Goal: Obtain resource: Download file/media

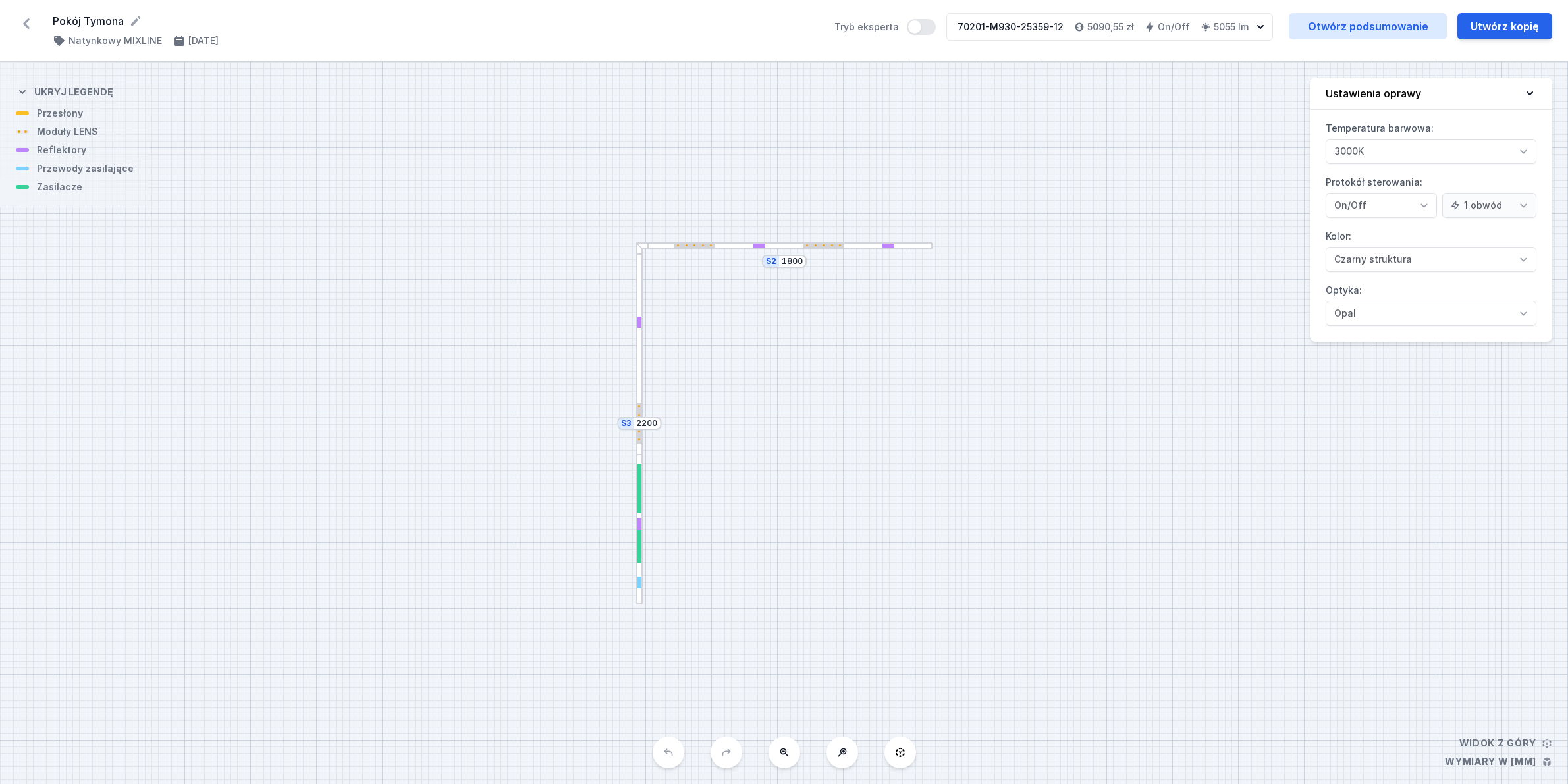
select select "2"
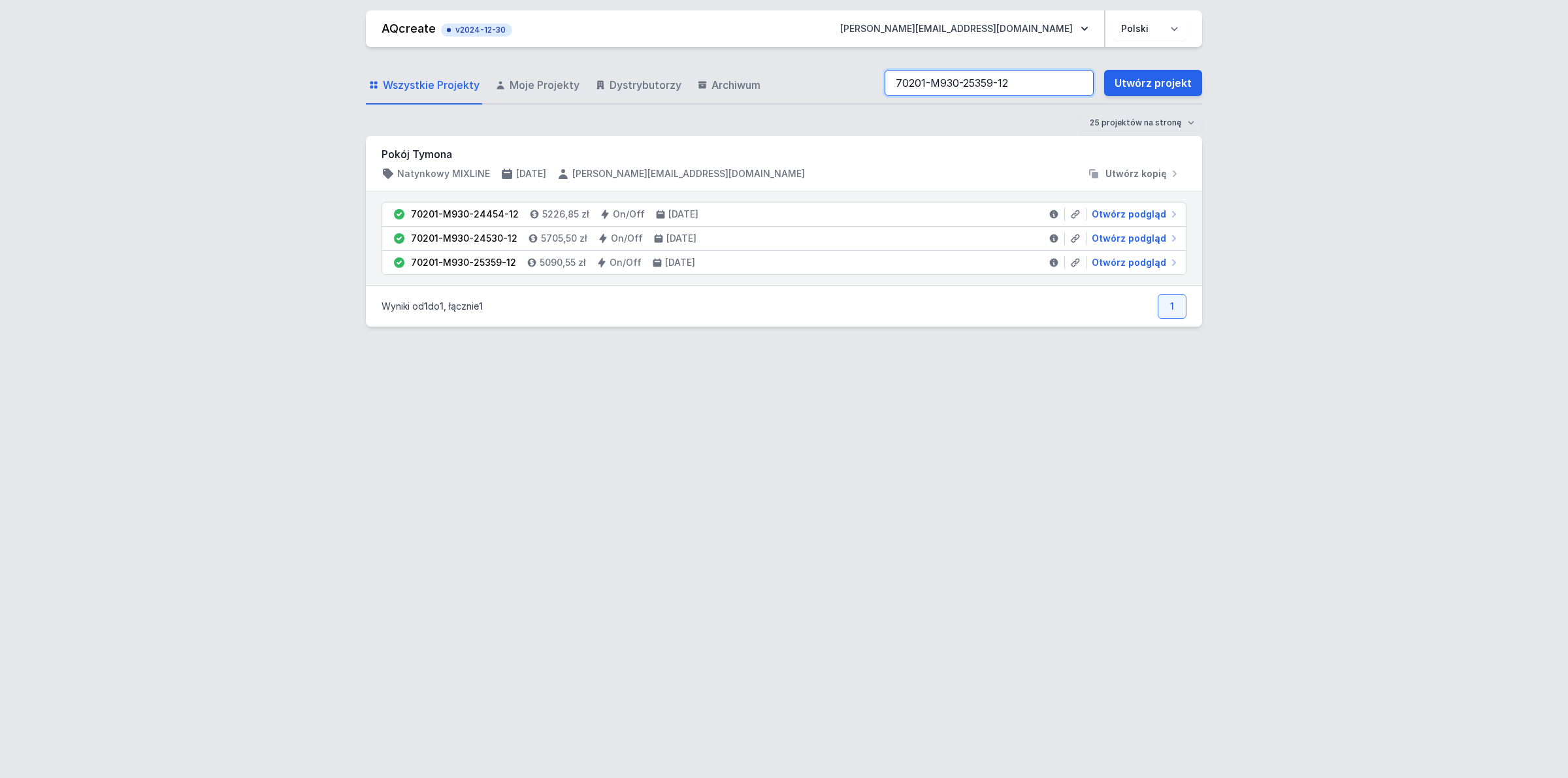
drag, startPoint x: 1037, startPoint y: 77, endPoint x: 804, endPoint y: 62, distance: 233.5
click at [804, 63] on div "Wszystkie Projekty Moje Projekty Dystrybutorzy Archiwum 70201-M930-25359-12 Utw…" at bounding box center [784, 84] width 836 height 42
paste input "2-M930-25945-13"
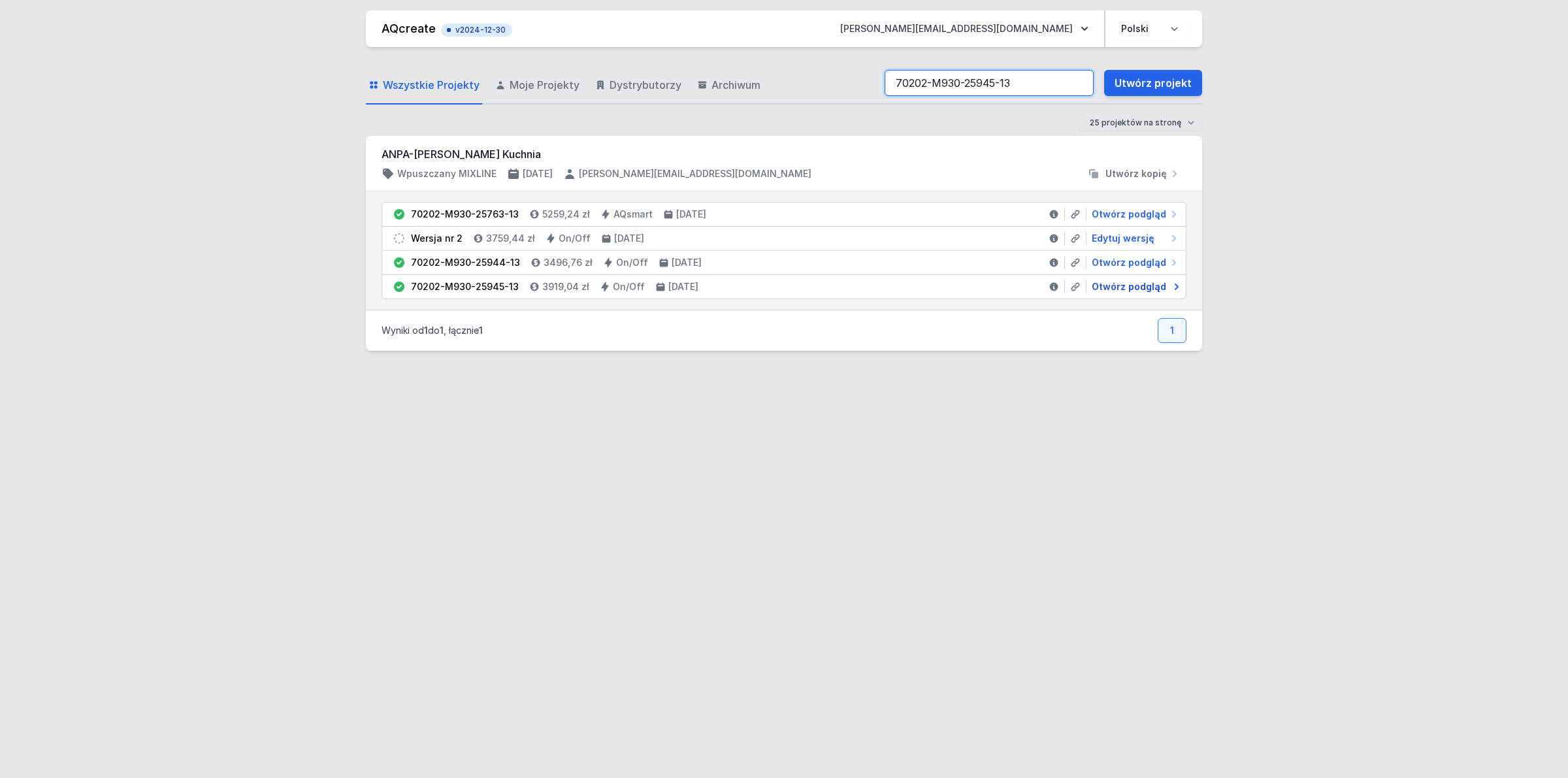
type input "70202-M930-25945-13"
click at [1145, 287] on span "Otwórz podgląd" at bounding box center [1129, 286] width 75 height 13
select select "3000"
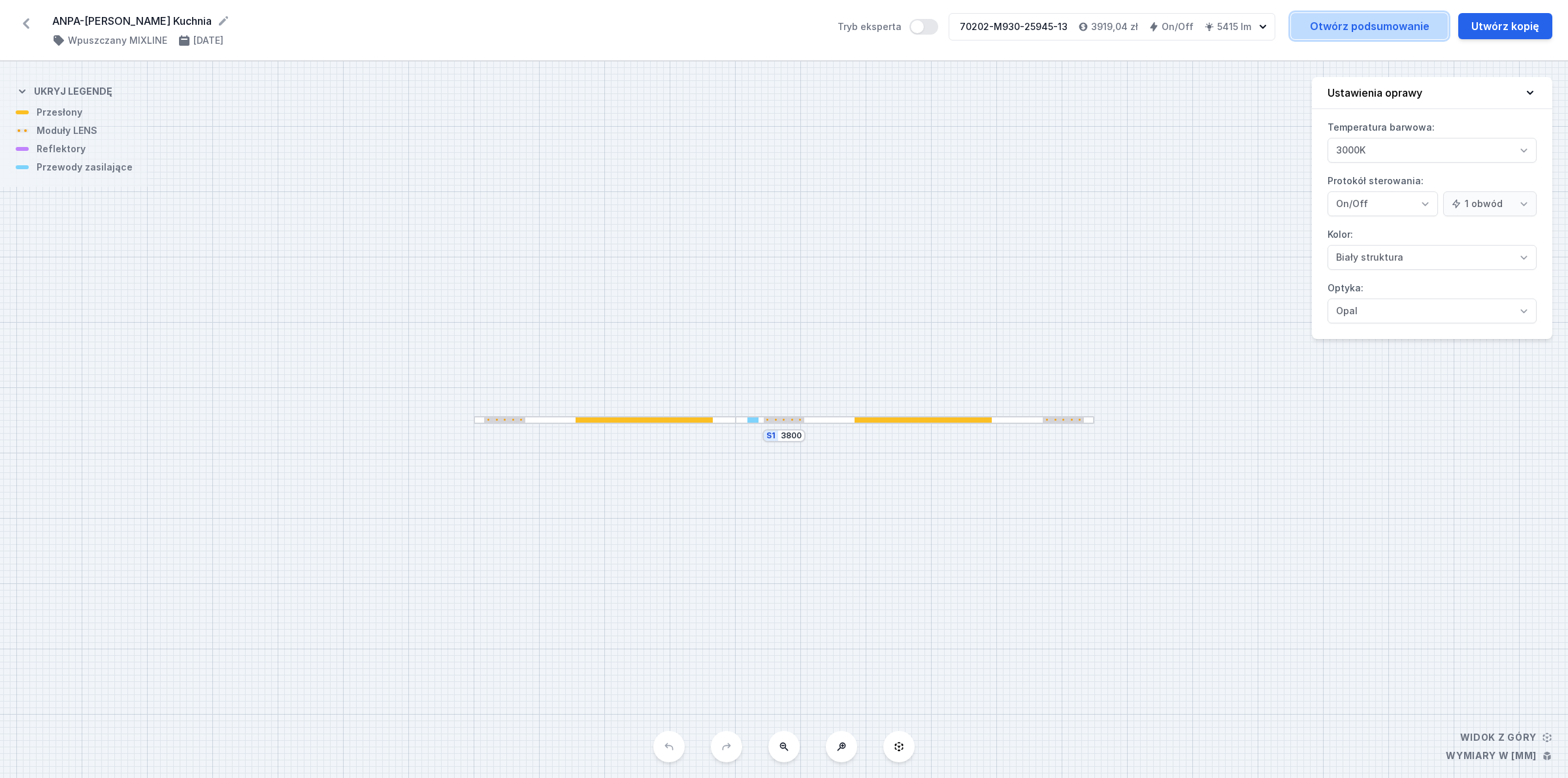
click at [1344, 33] on link "Otwórz podsumowanie" at bounding box center [1369, 26] width 156 height 26
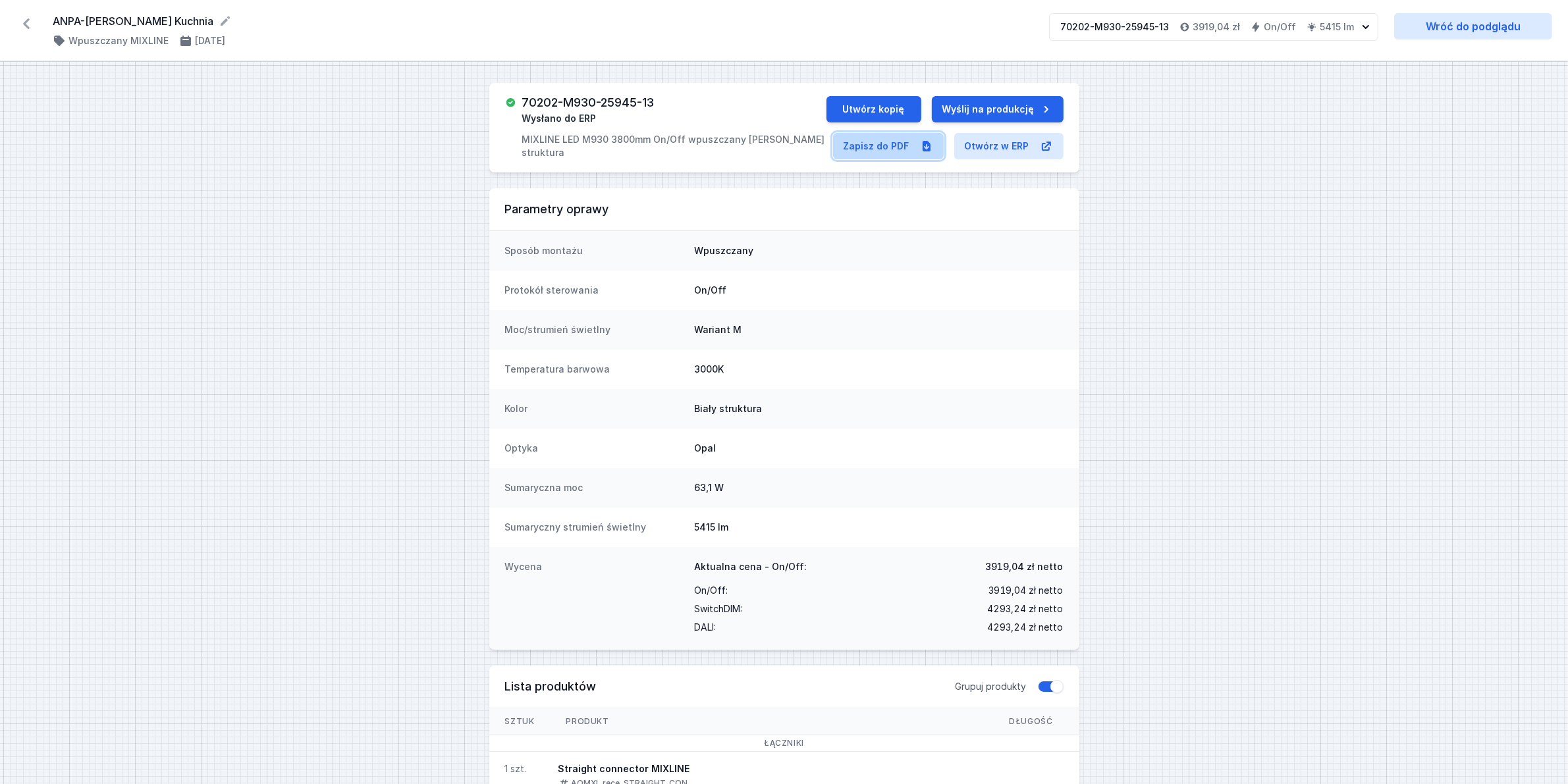
click at [899, 145] on link "Zapisz do PDF" at bounding box center [888, 145] width 110 height 26
